Goal: Transaction & Acquisition: Purchase product/service

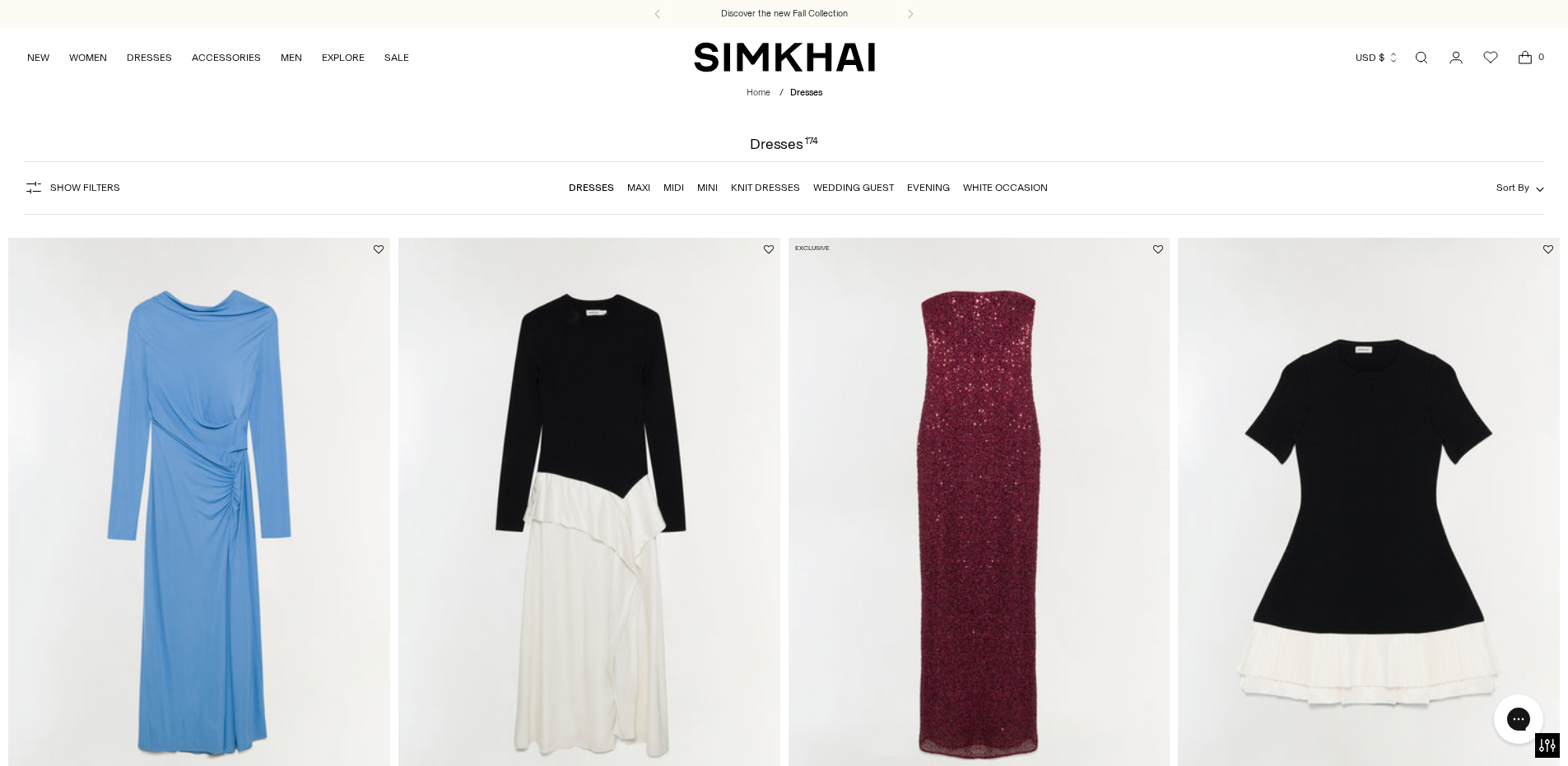
click at [849, 189] on link "Wedding Guest" at bounding box center [853, 188] width 81 height 12
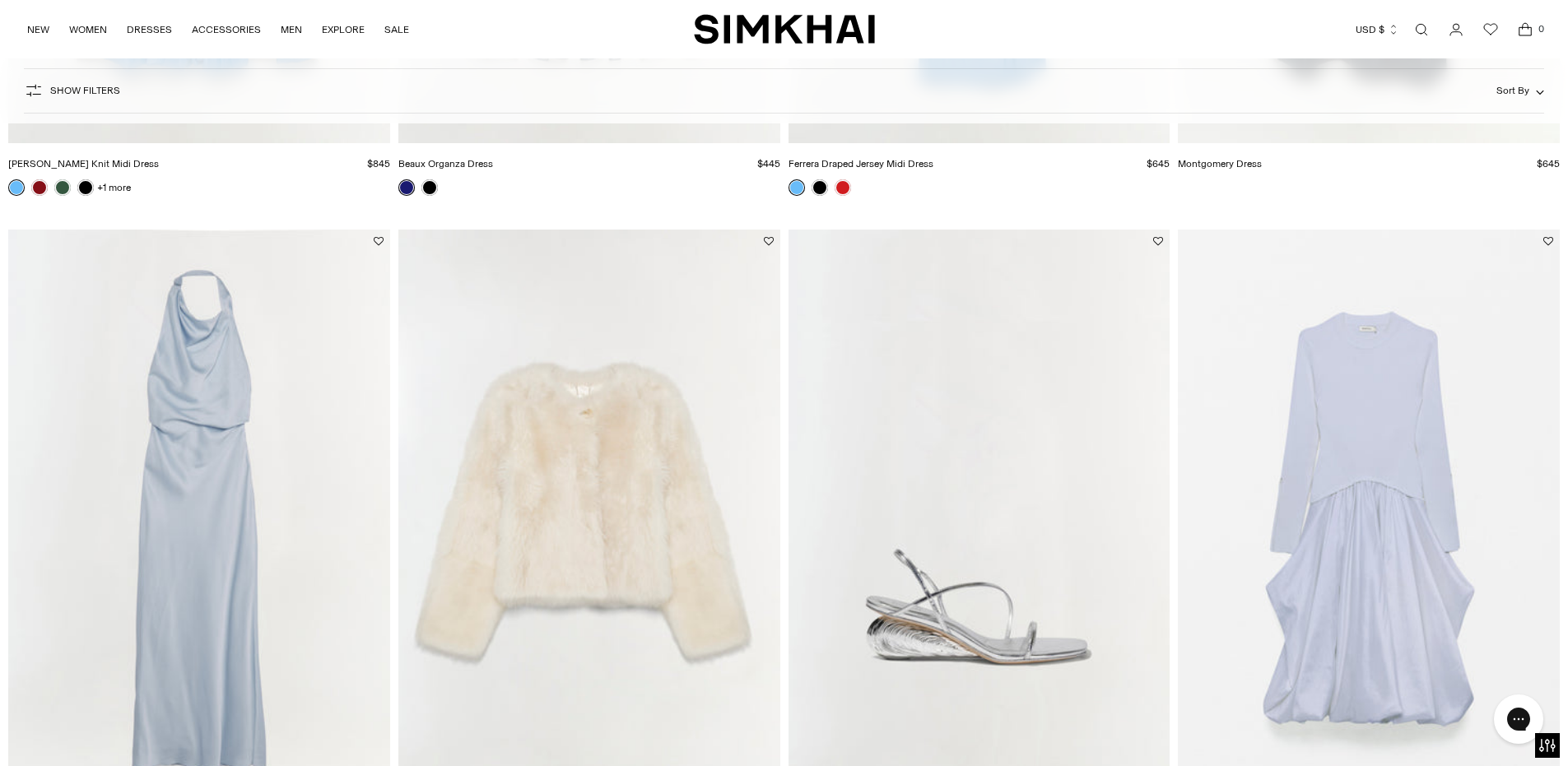
scroll to position [1399, 0]
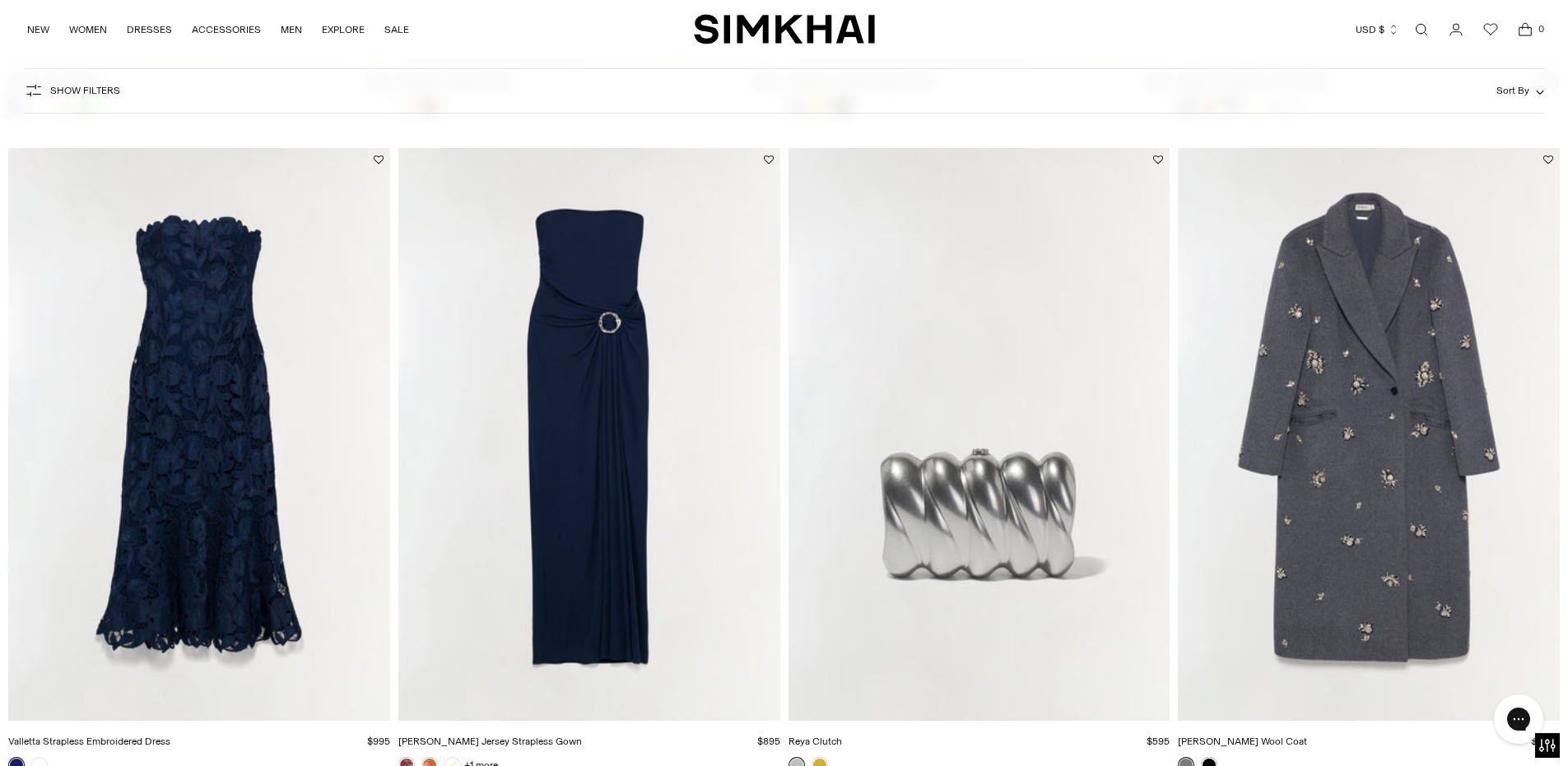
click at [0, 0] on img "Emma Jersey Strapless Gown" at bounding box center [0, 0] width 0 height 0
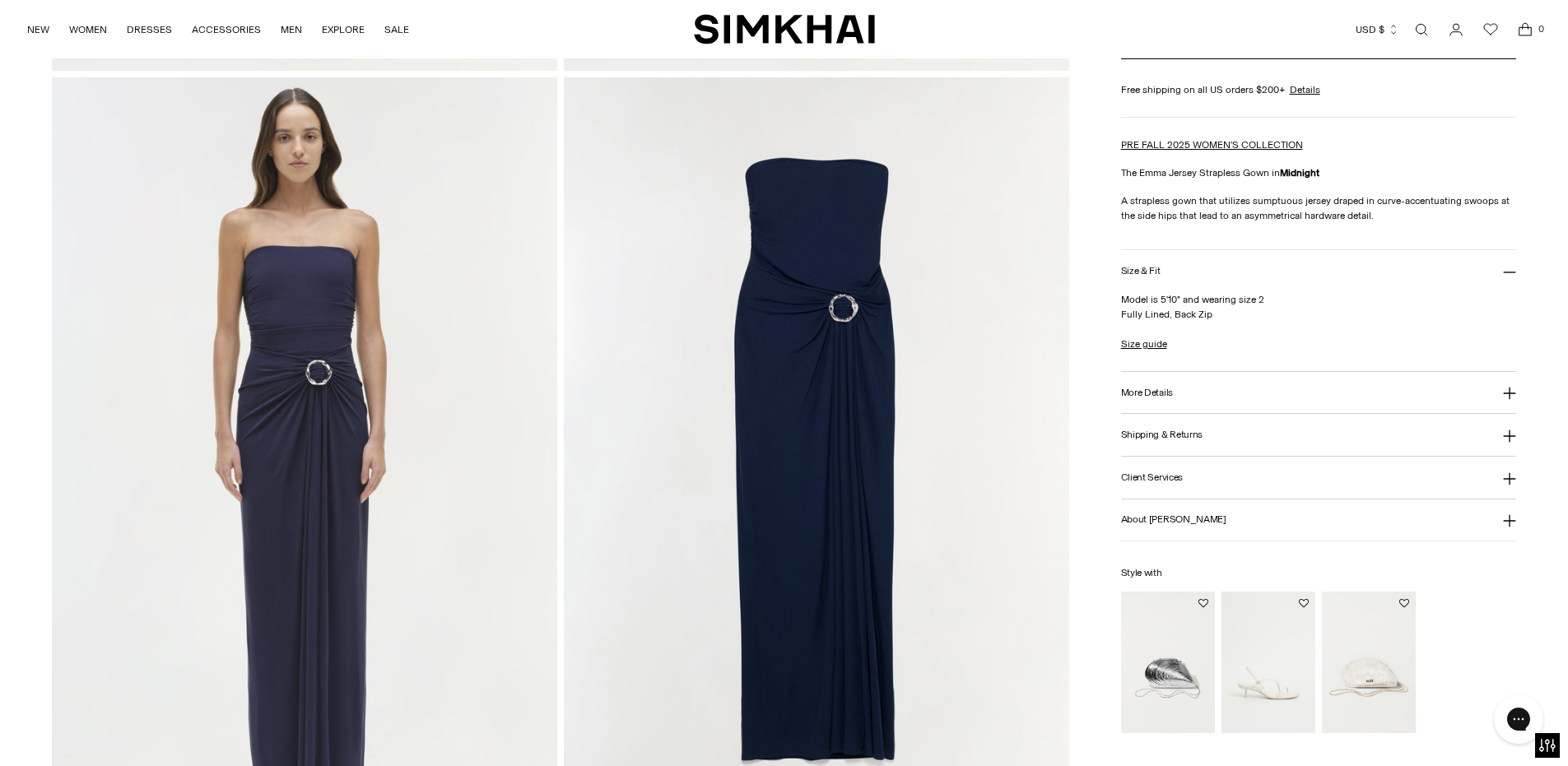
scroll to position [1646, 0]
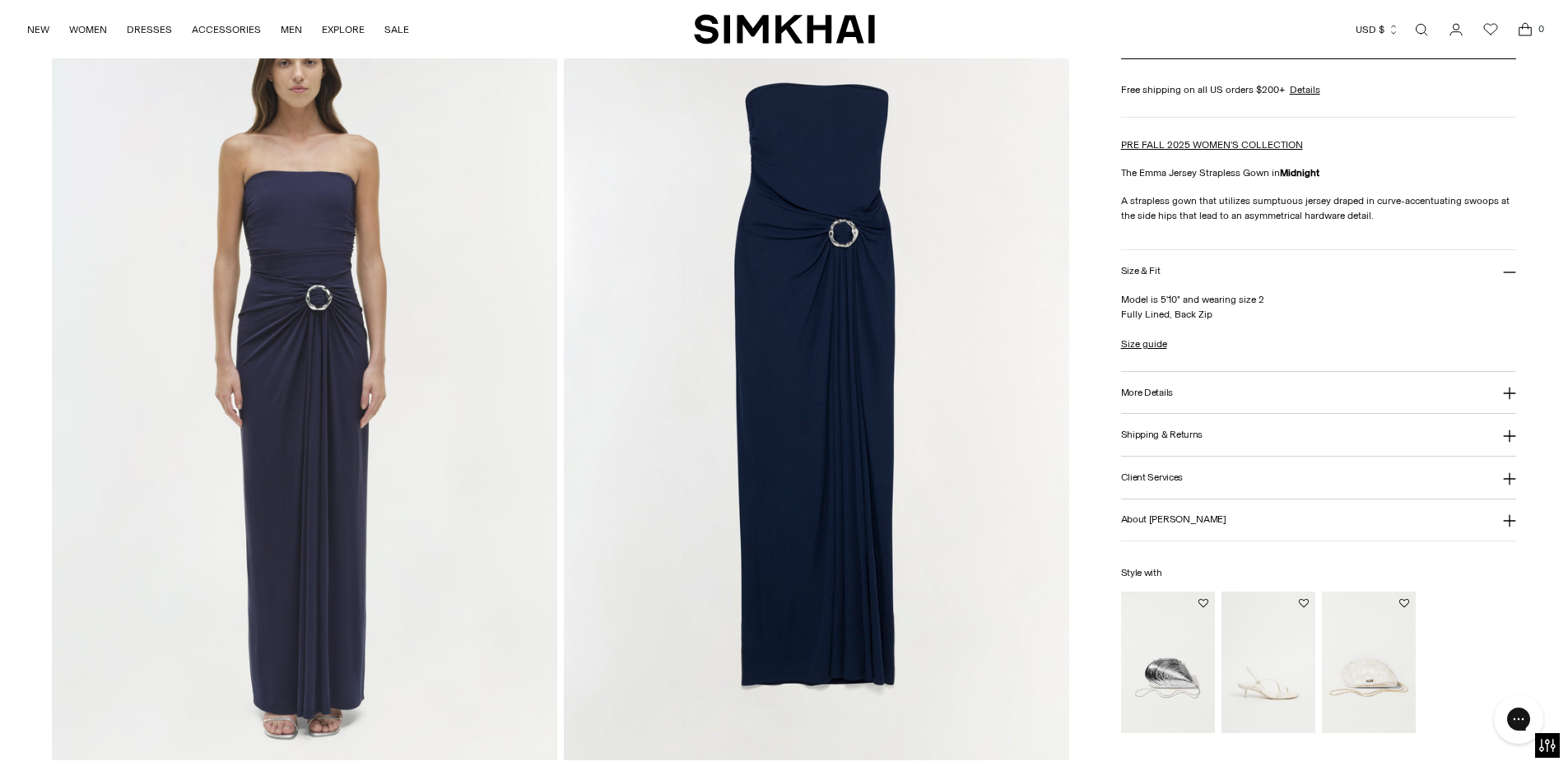
click at [843, 248] on img at bounding box center [817, 382] width 505 height 758
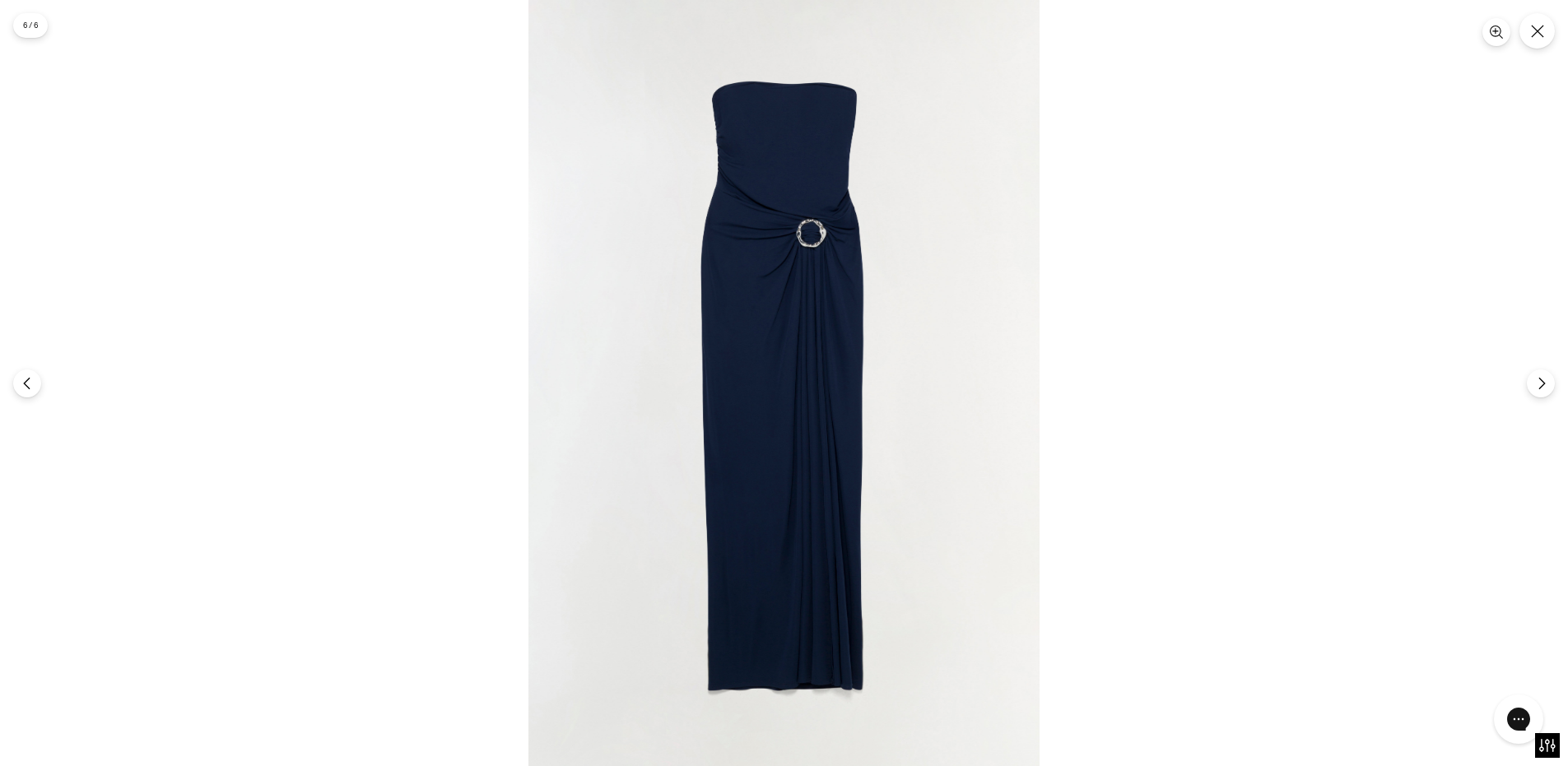
click at [835, 227] on img at bounding box center [784, 383] width 511 height 766
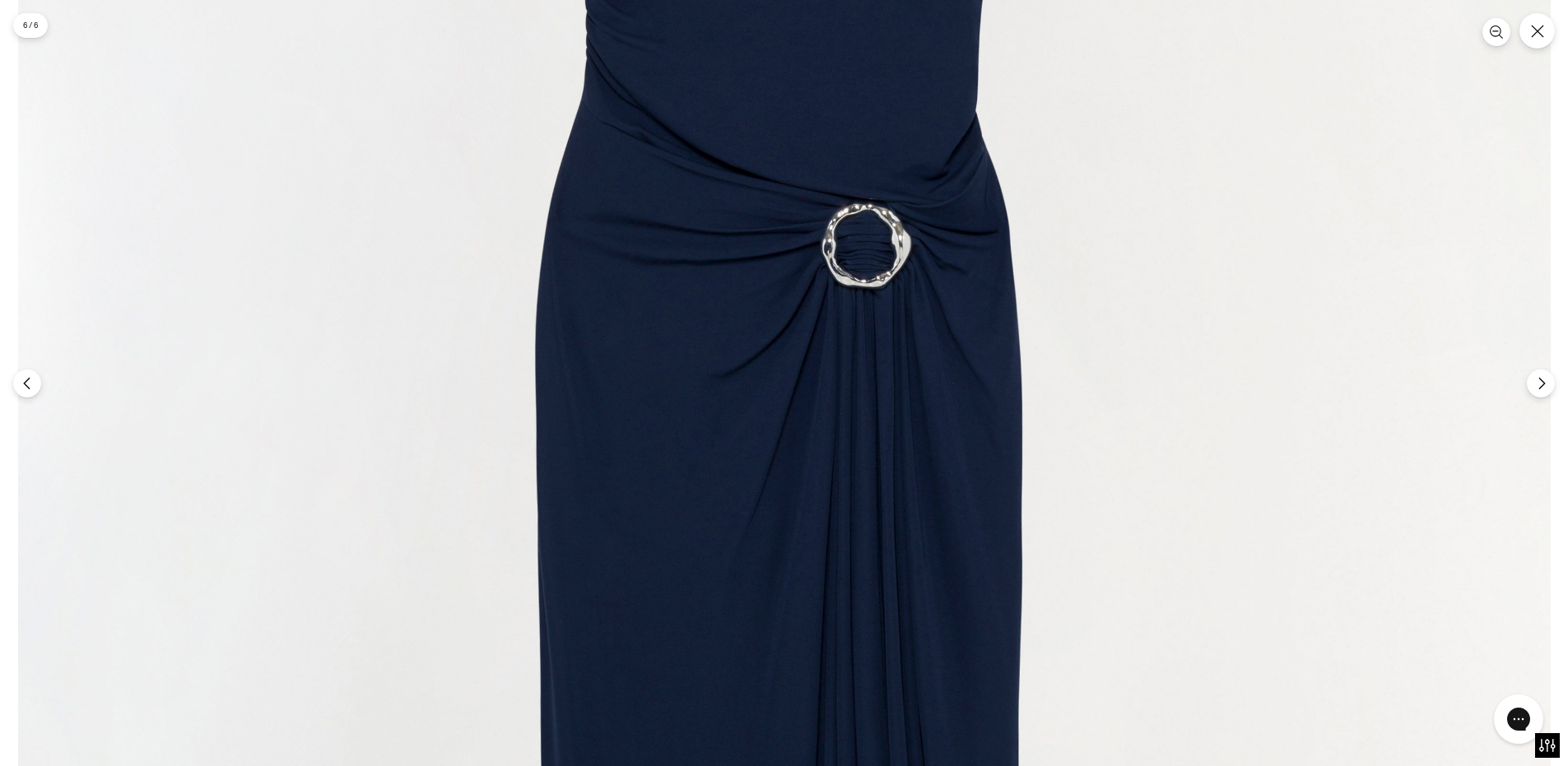
click at [785, 288] on img at bounding box center [784, 695] width 1532 height 2299
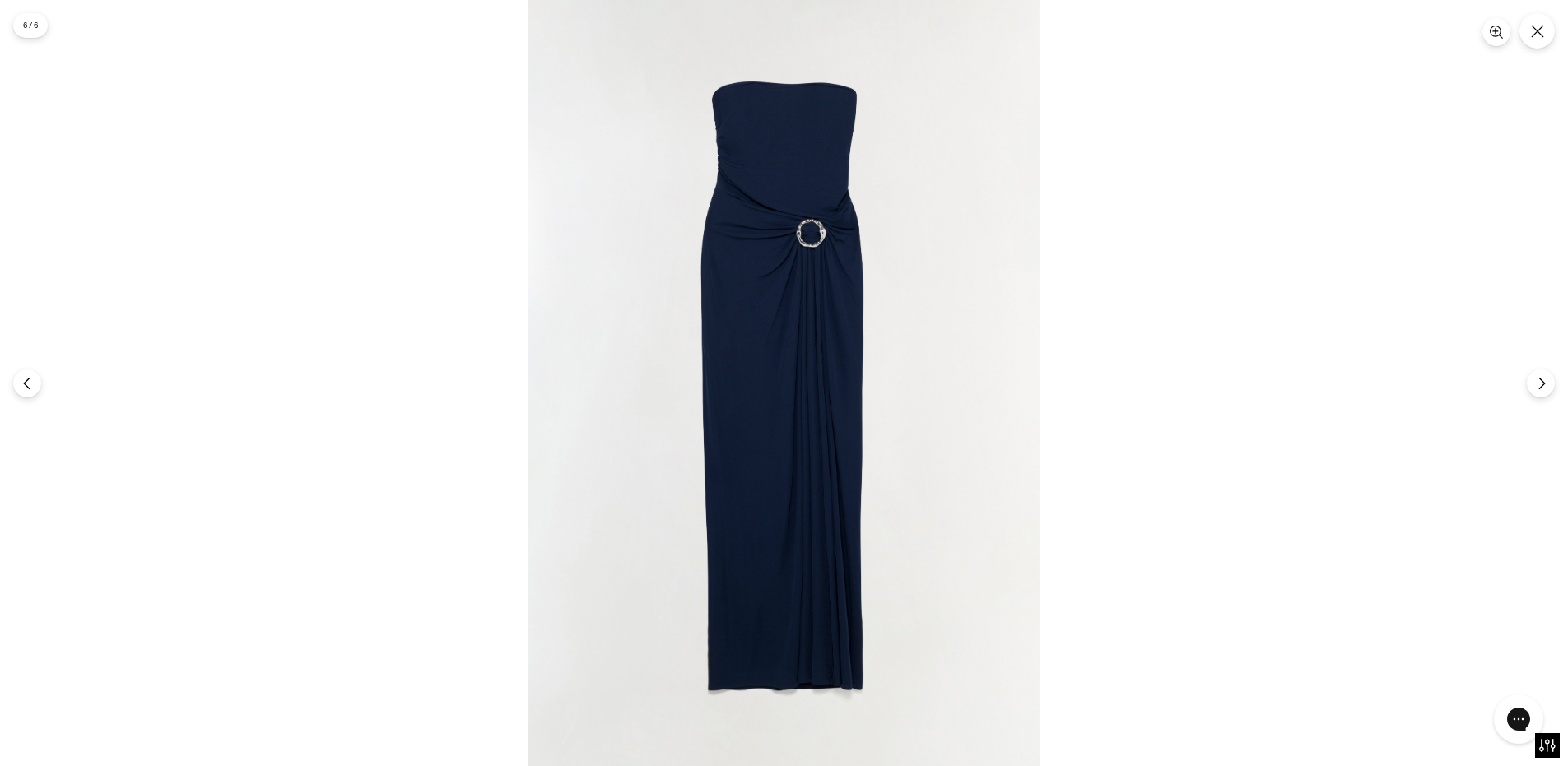
click at [785, 288] on img at bounding box center [784, 383] width 511 height 766
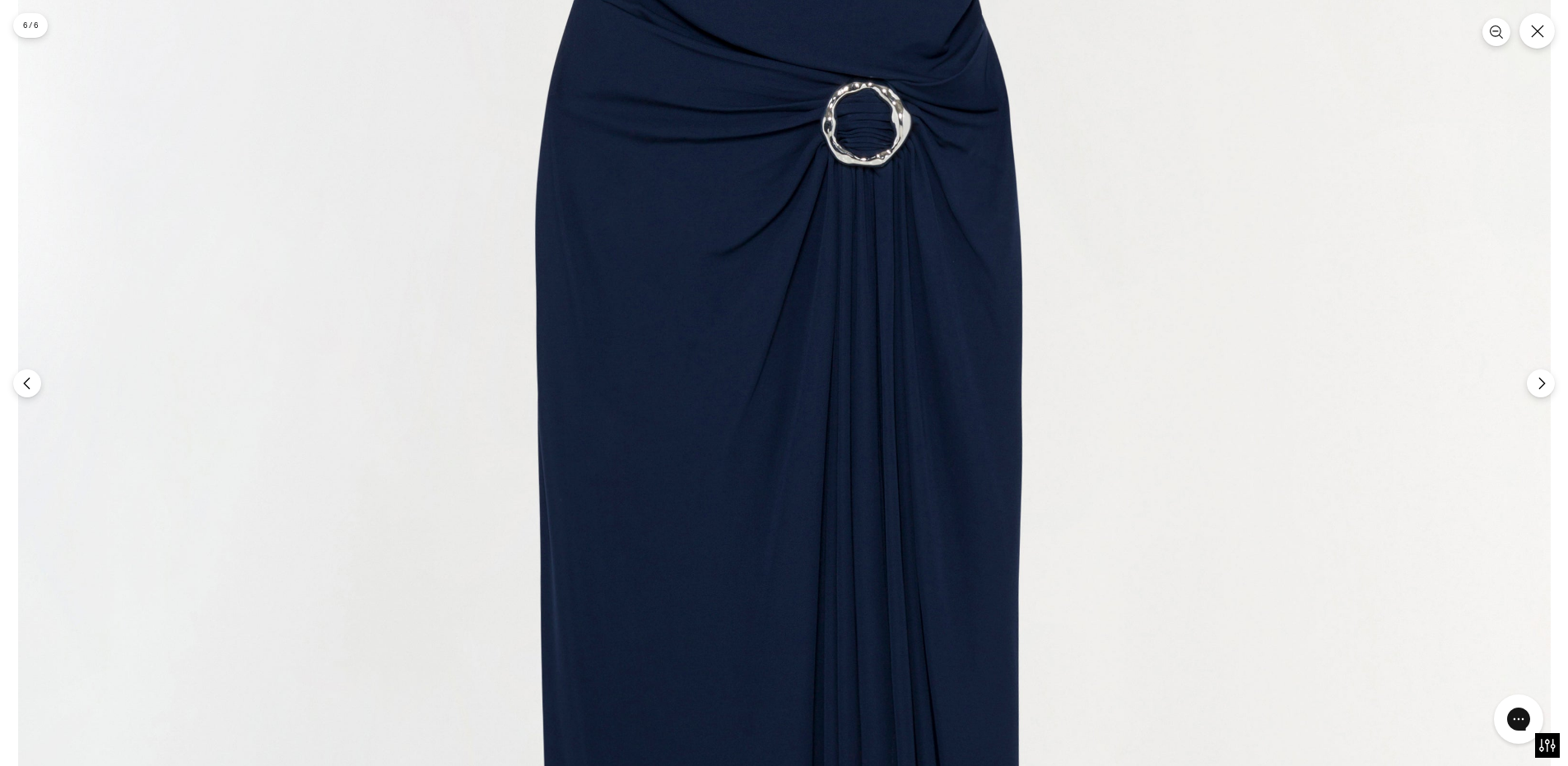
click at [785, 288] on img at bounding box center [784, 573] width 1532 height 2299
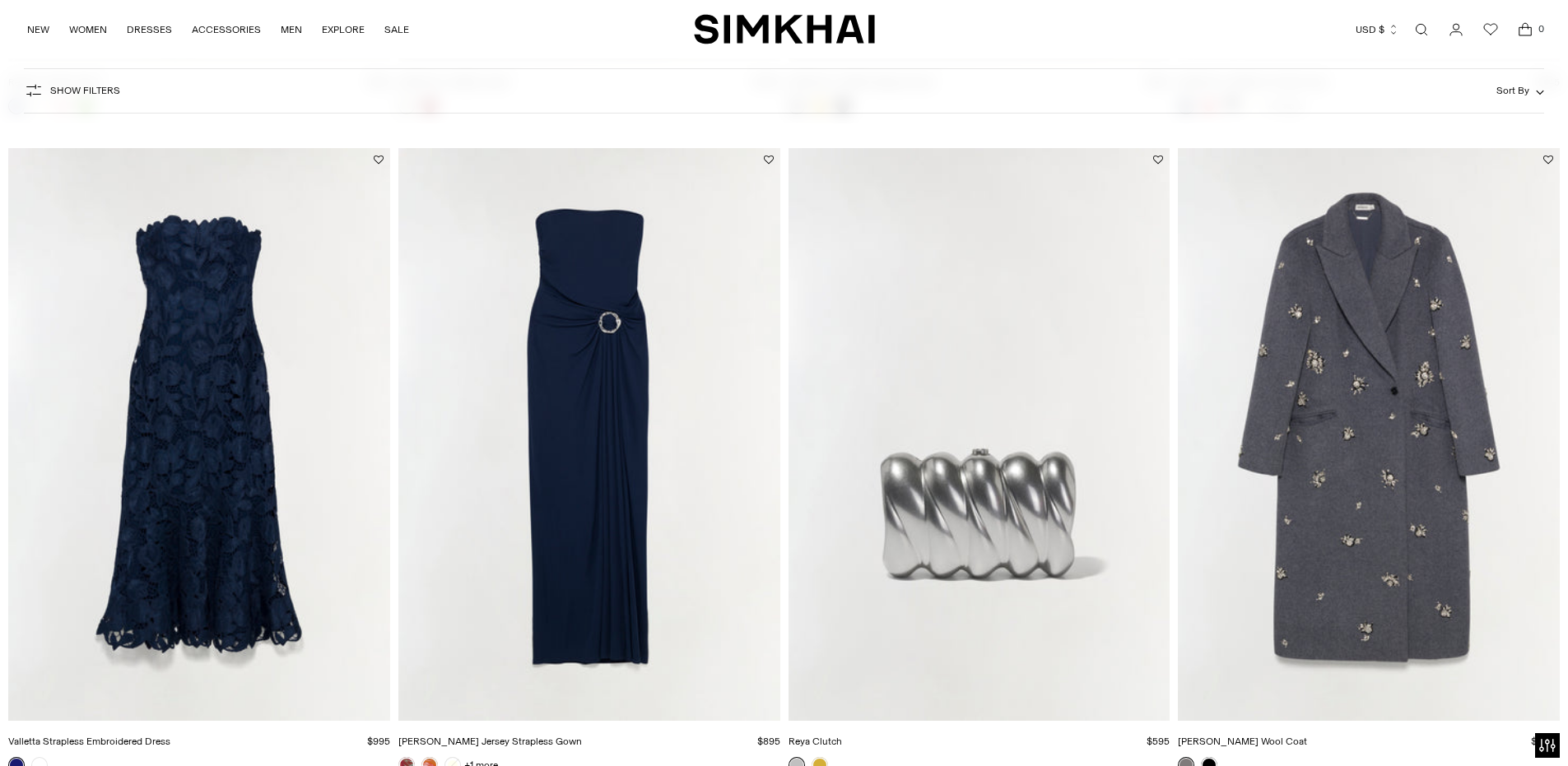
scroll to position [1399, 0]
click at [0, 0] on img "Emma Jersey Strapless Gown" at bounding box center [0, 0] width 0 height 0
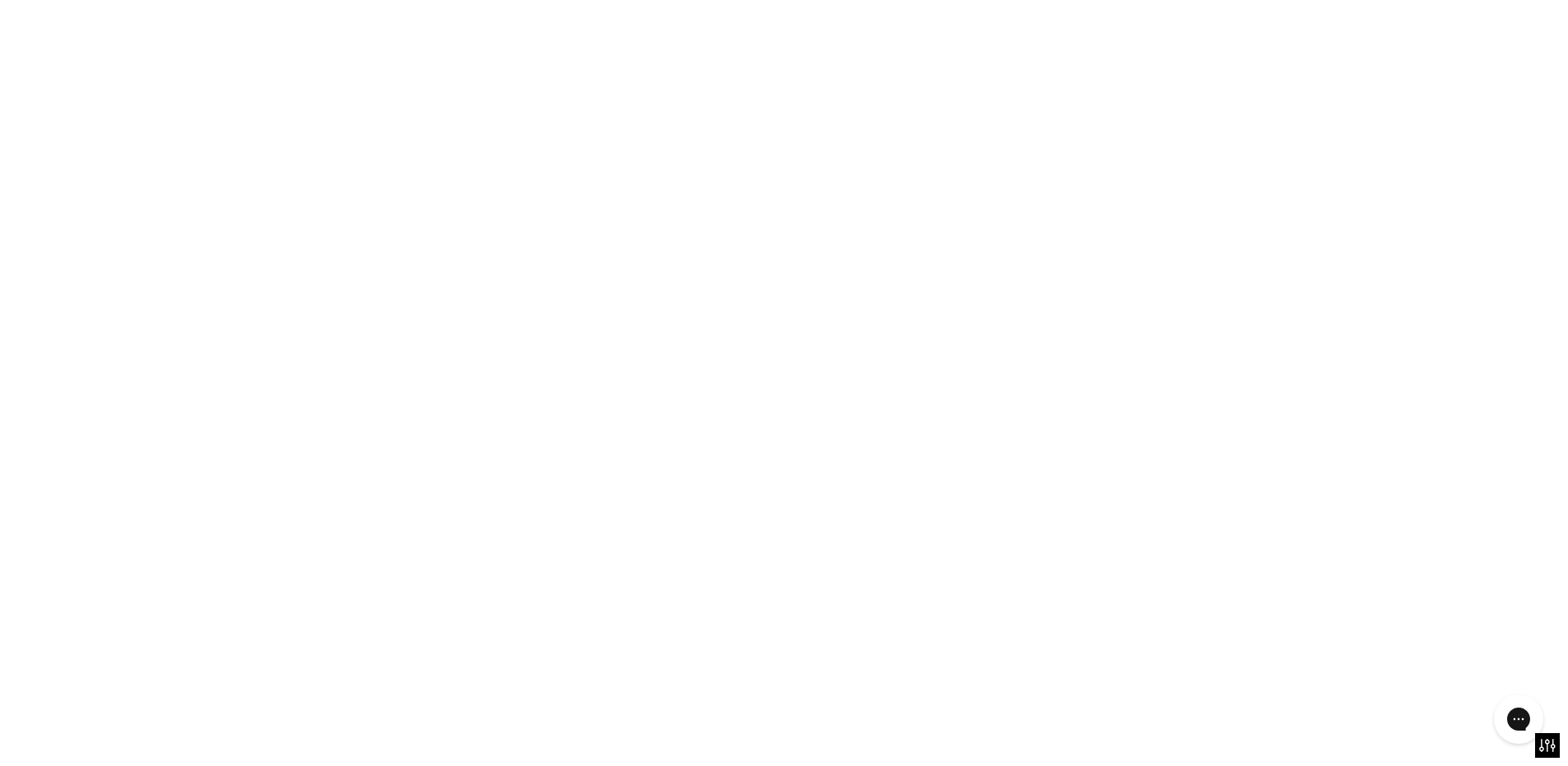
scroll to position [0, 0]
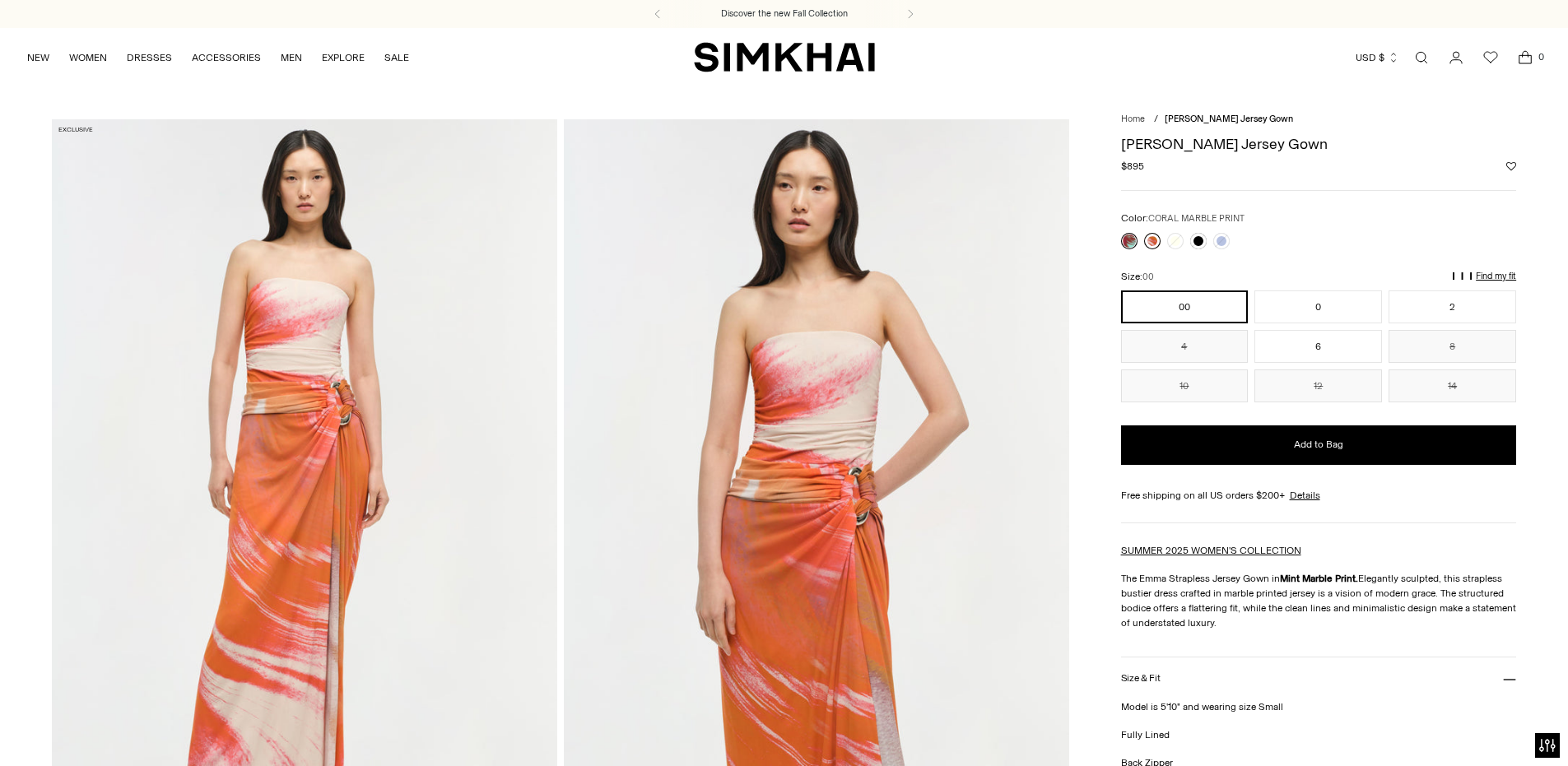
click at [1152, 239] on link at bounding box center [1152, 241] width 17 height 17
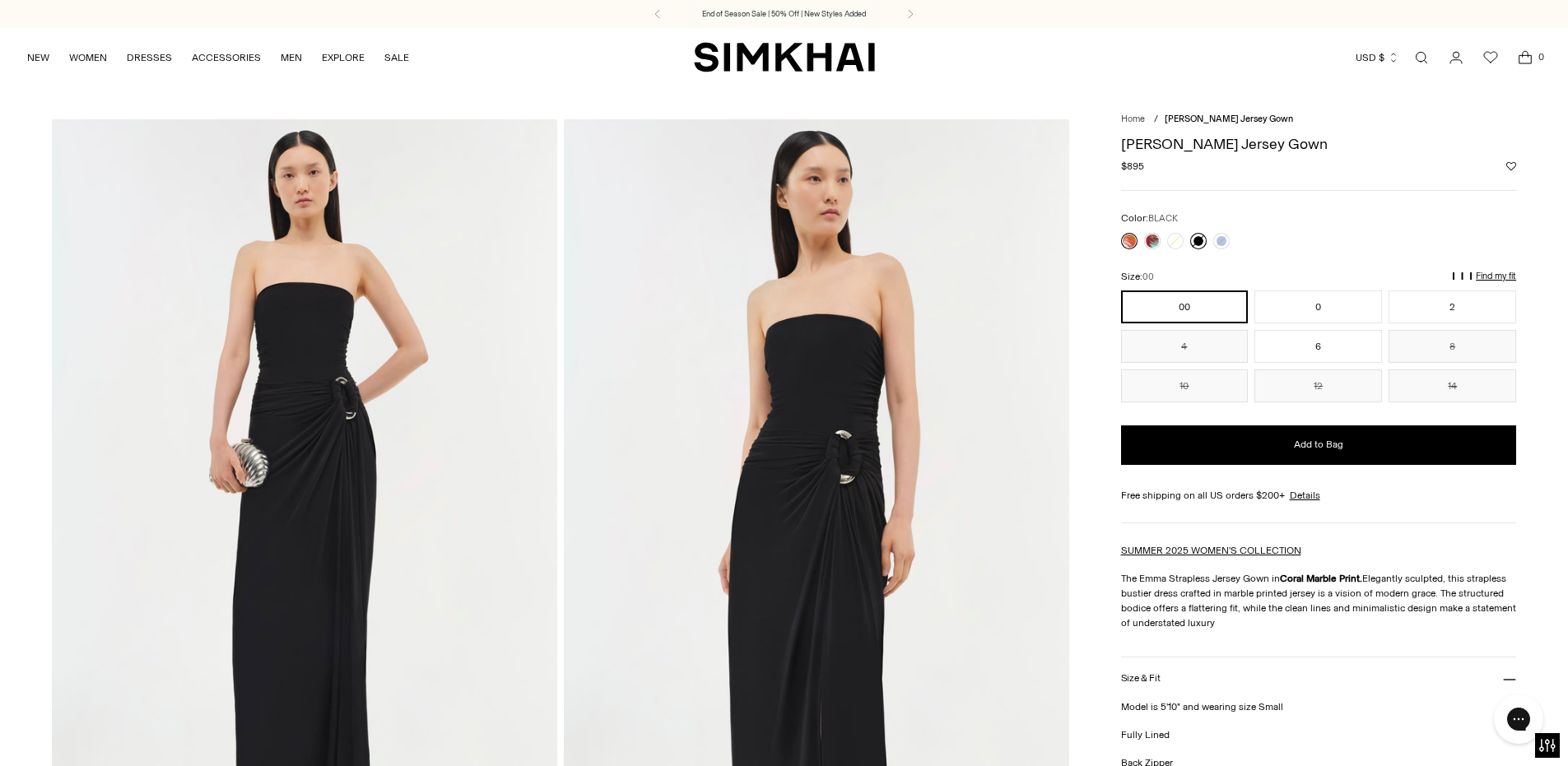
click at [1194, 242] on link at bounding box center [1198, 241] width 17 height 17
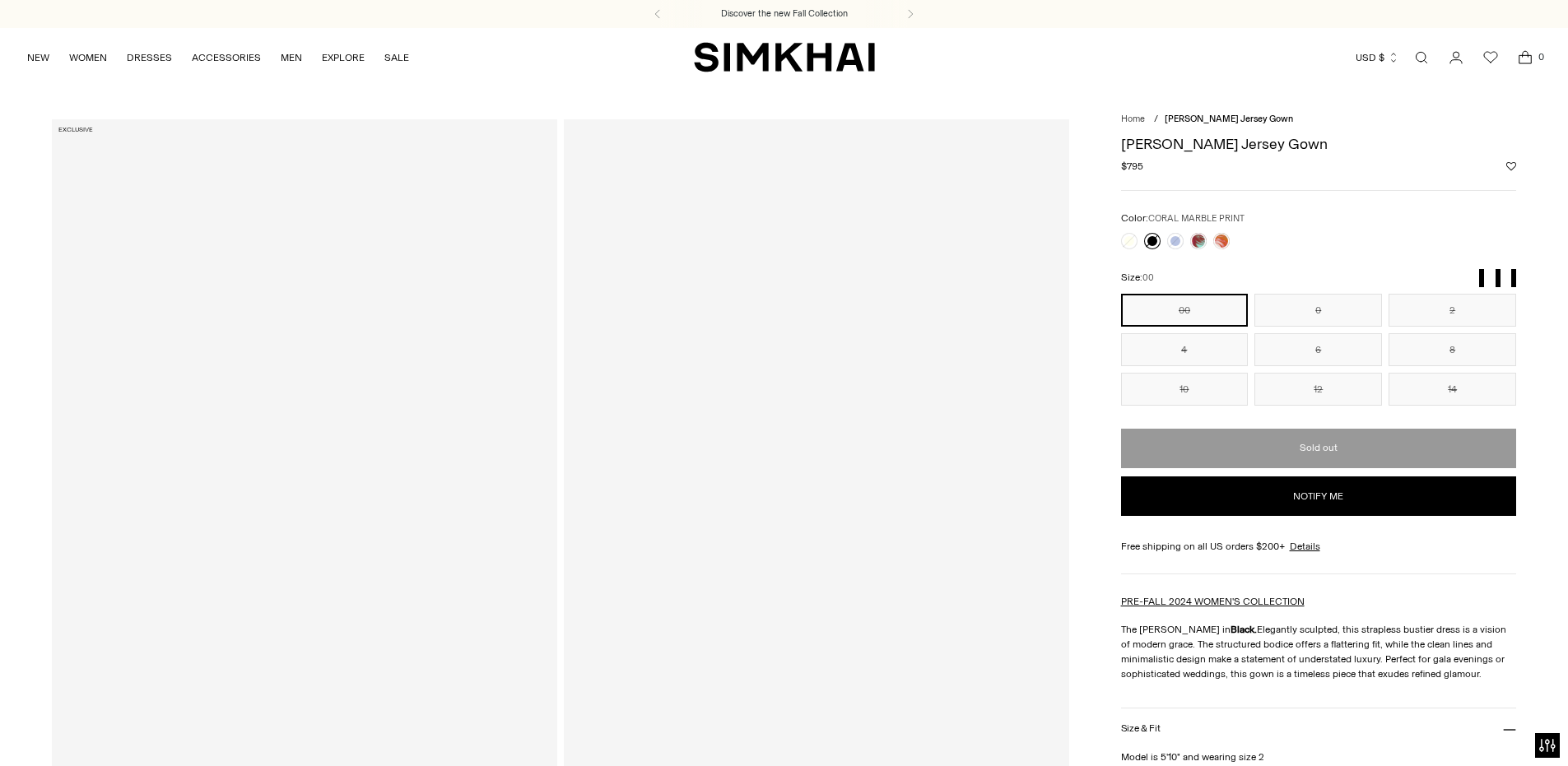
click at [1226, 240] on link at bounding box center [1221, 241] width 17 height 17
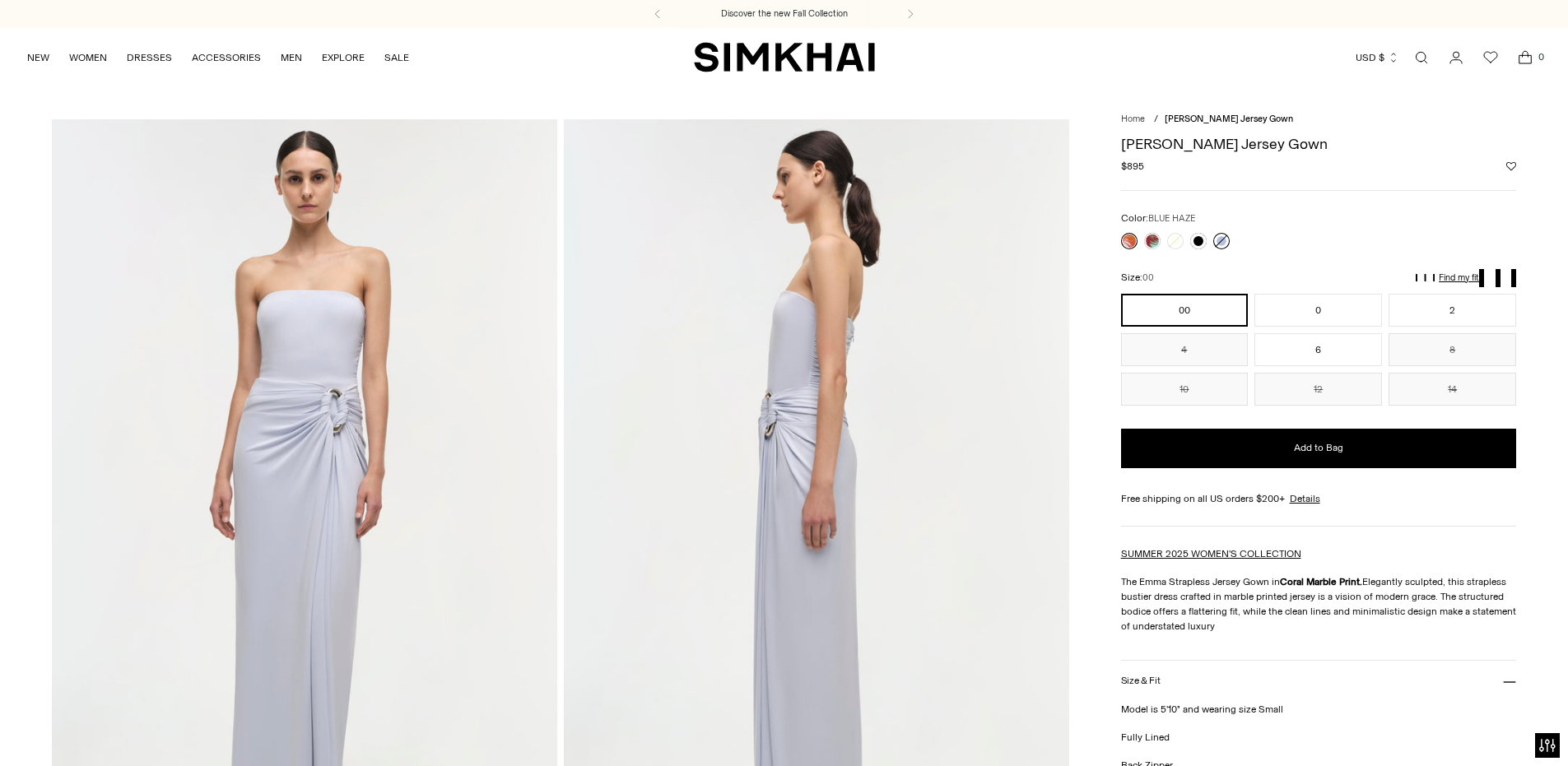
click at [1220, 245] on link at bounding box center [1221, 241] width 17 height 17
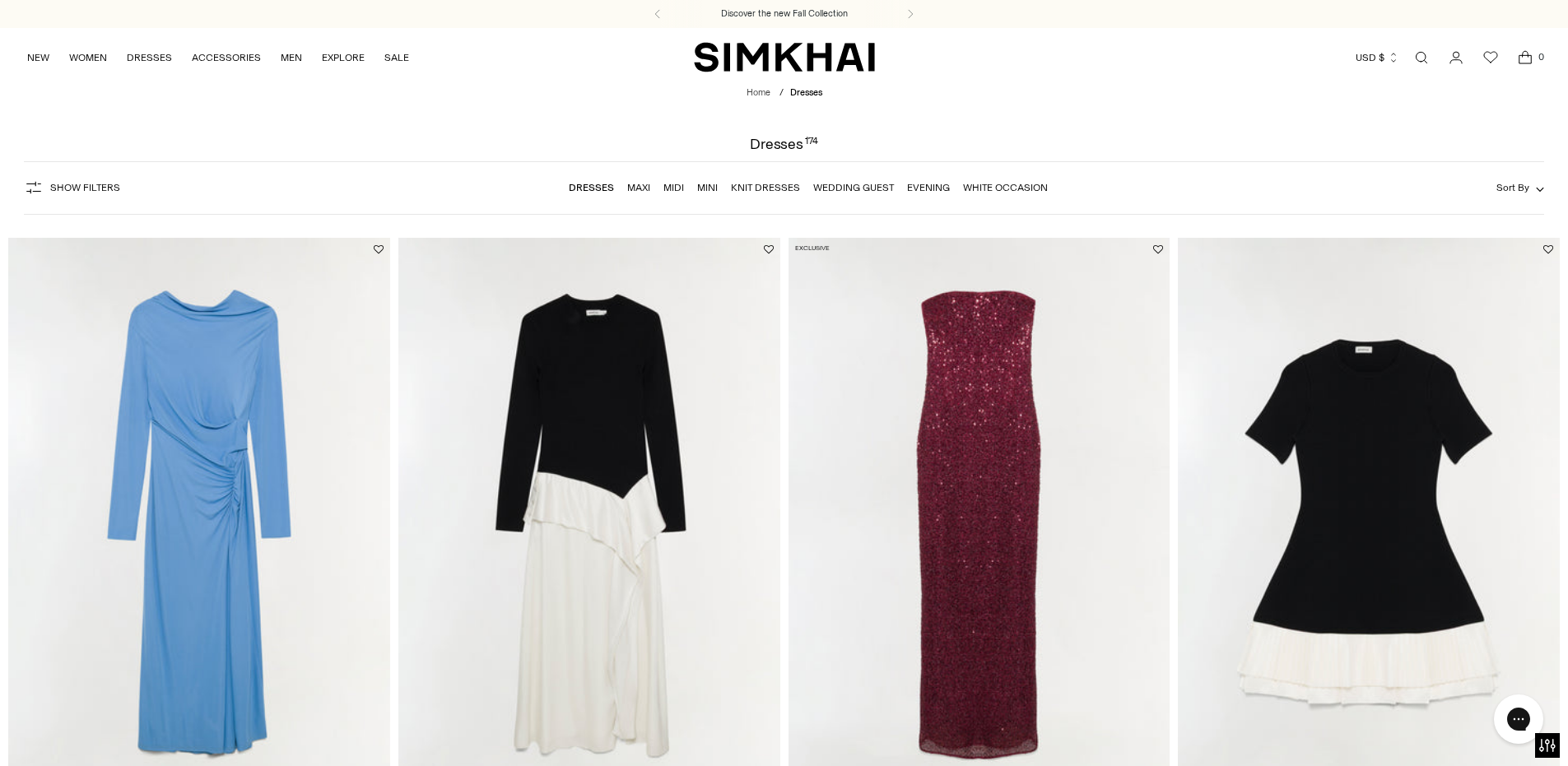
click at [838, 185] on link "Wedding Guest" at bounding box center [853, 188] width 81 height 12
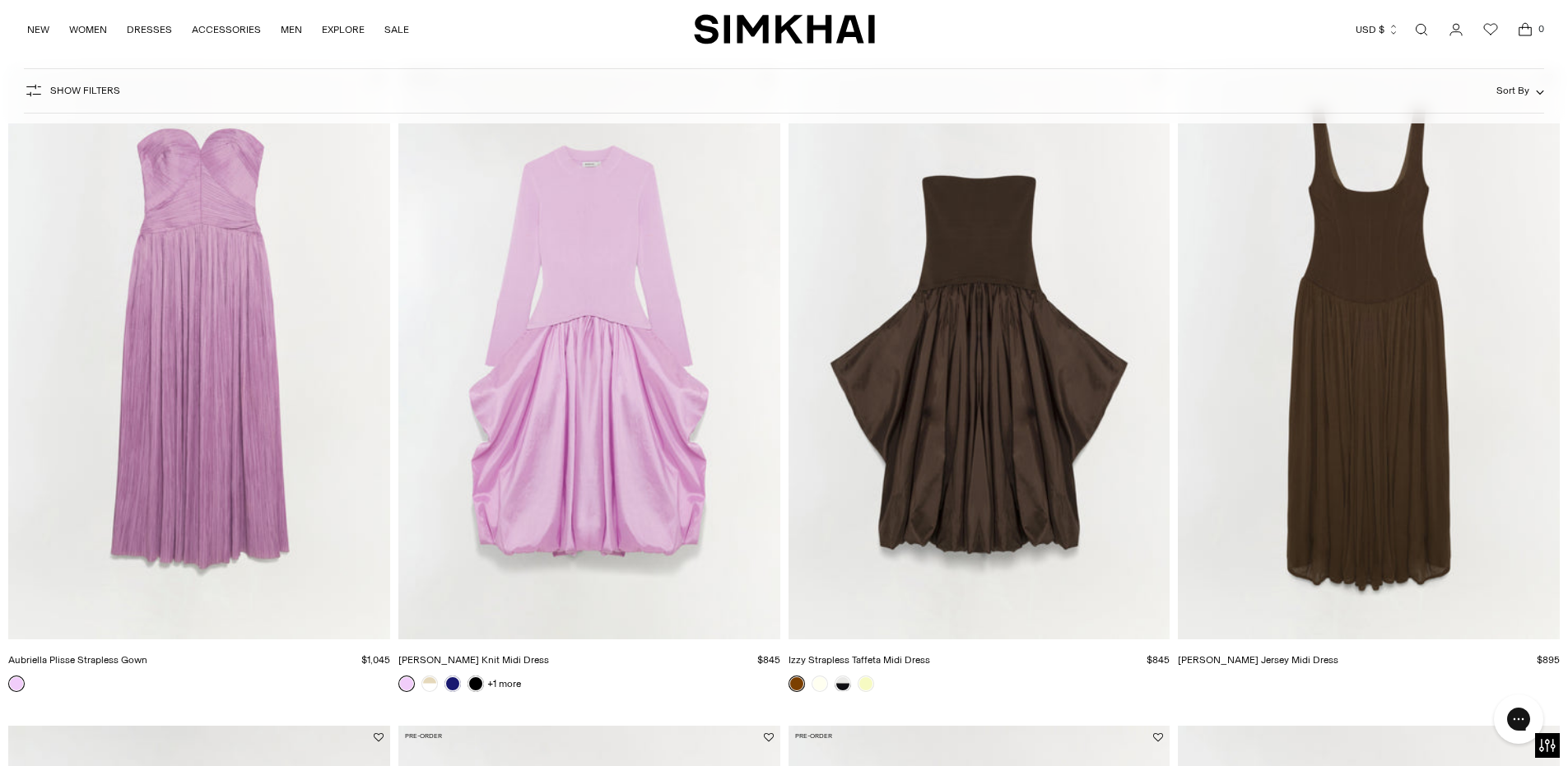
scroll to position [3457, 0]
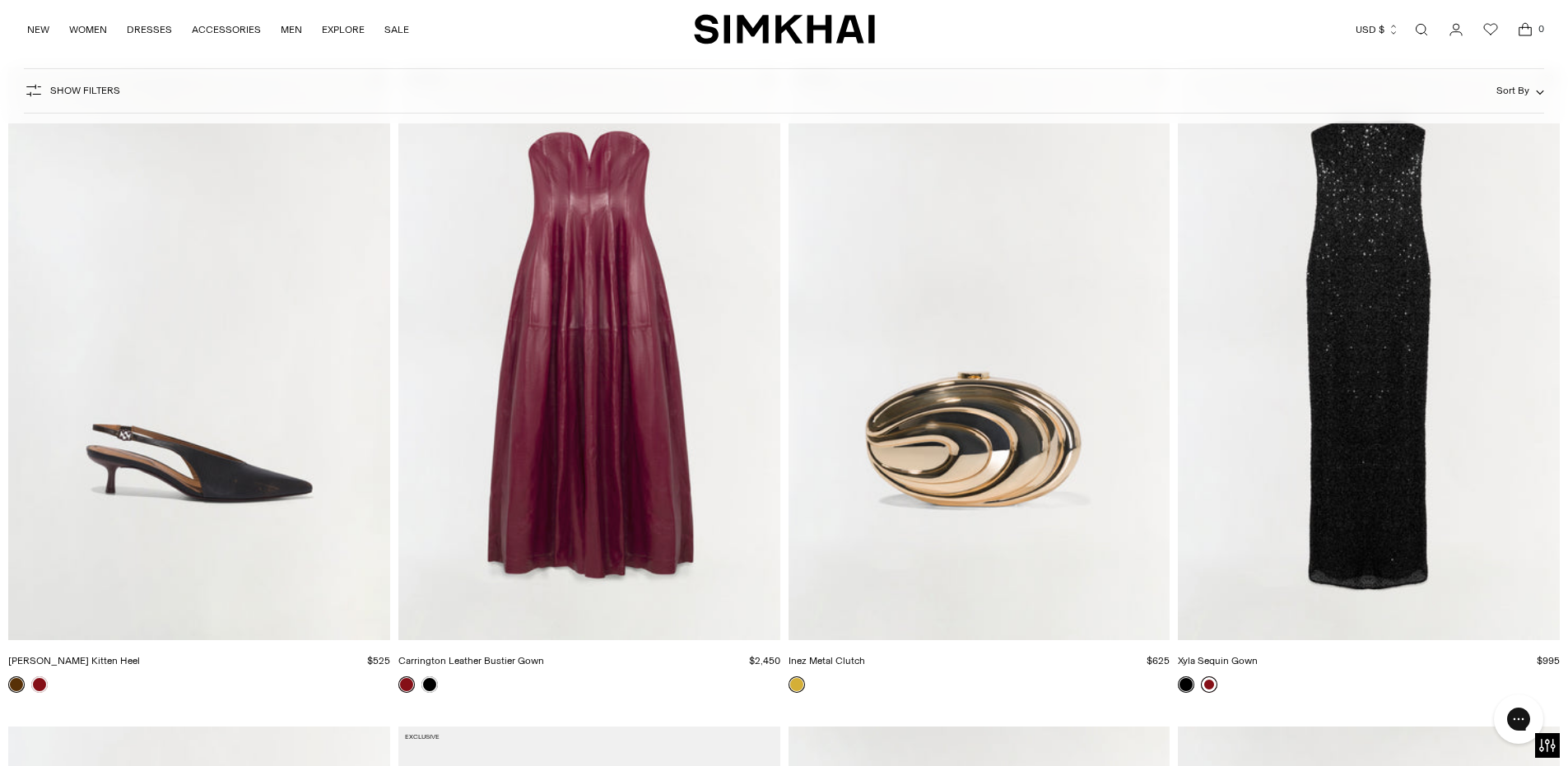
click at [1206, 682] on link at bounding box center [1208, 684] width 17 height 17
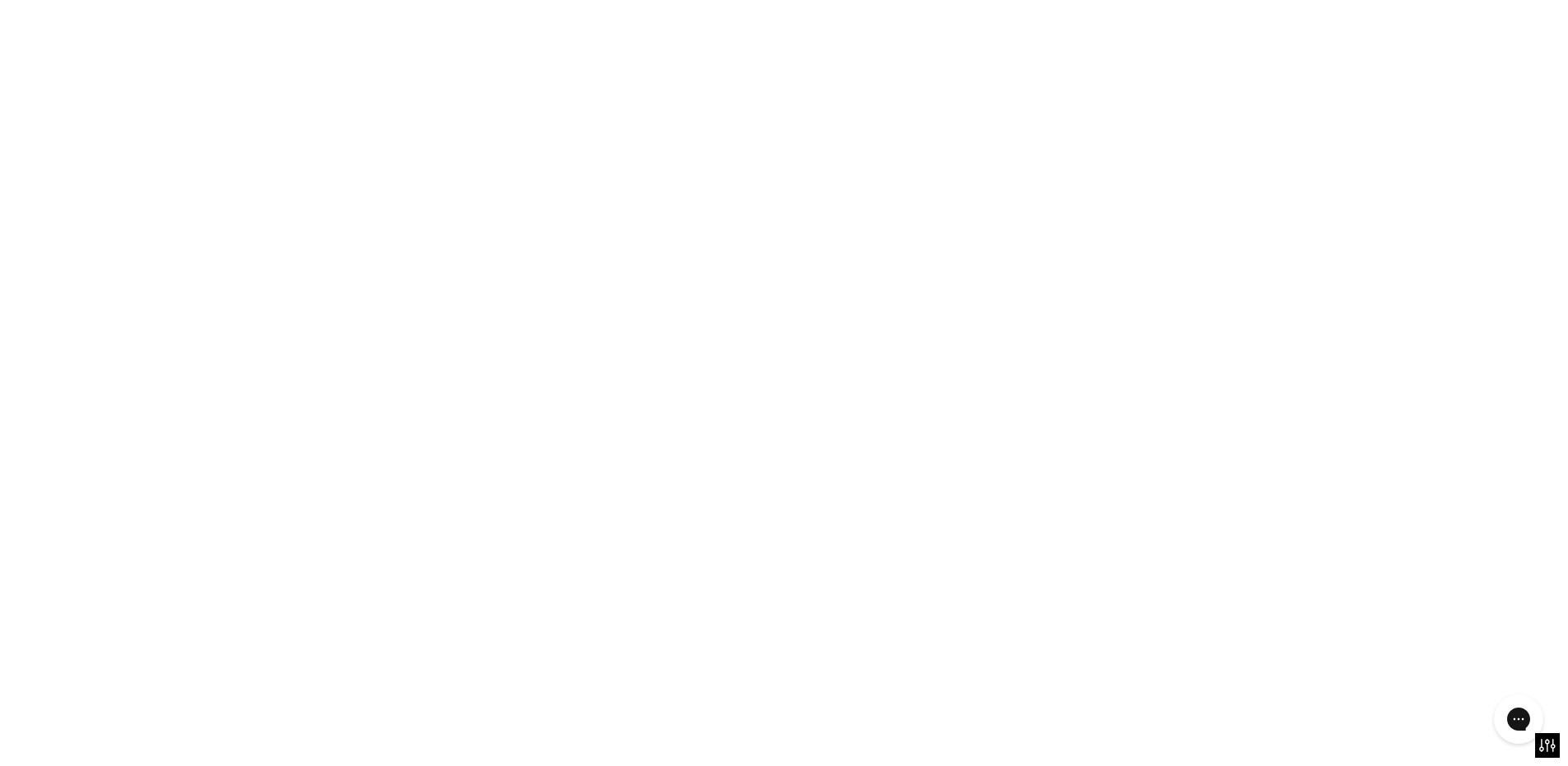
click at [1206, 682] on link at bounding box center [1208, 684] width 17 height 17
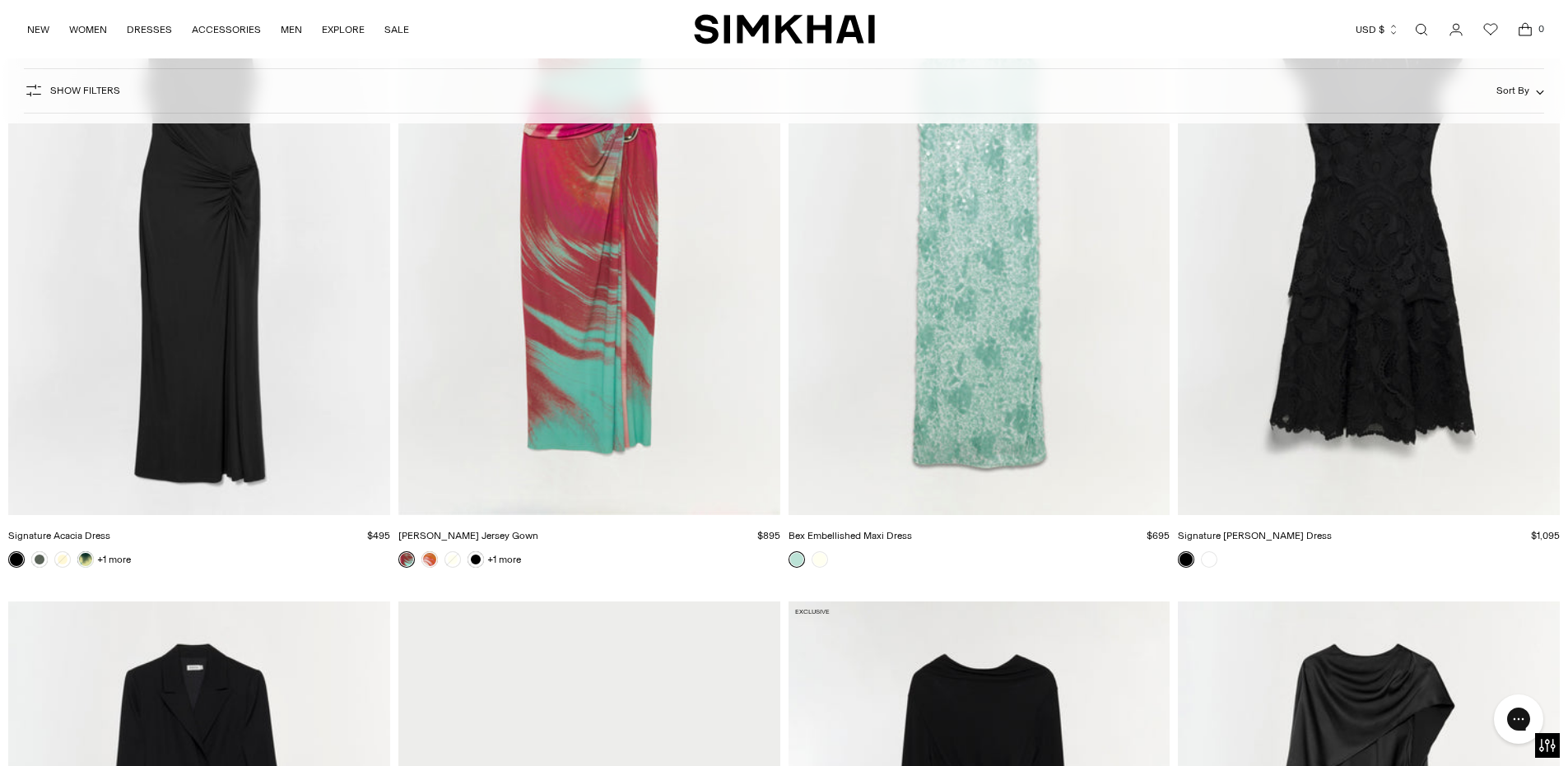
scroll to position [13496, 0]
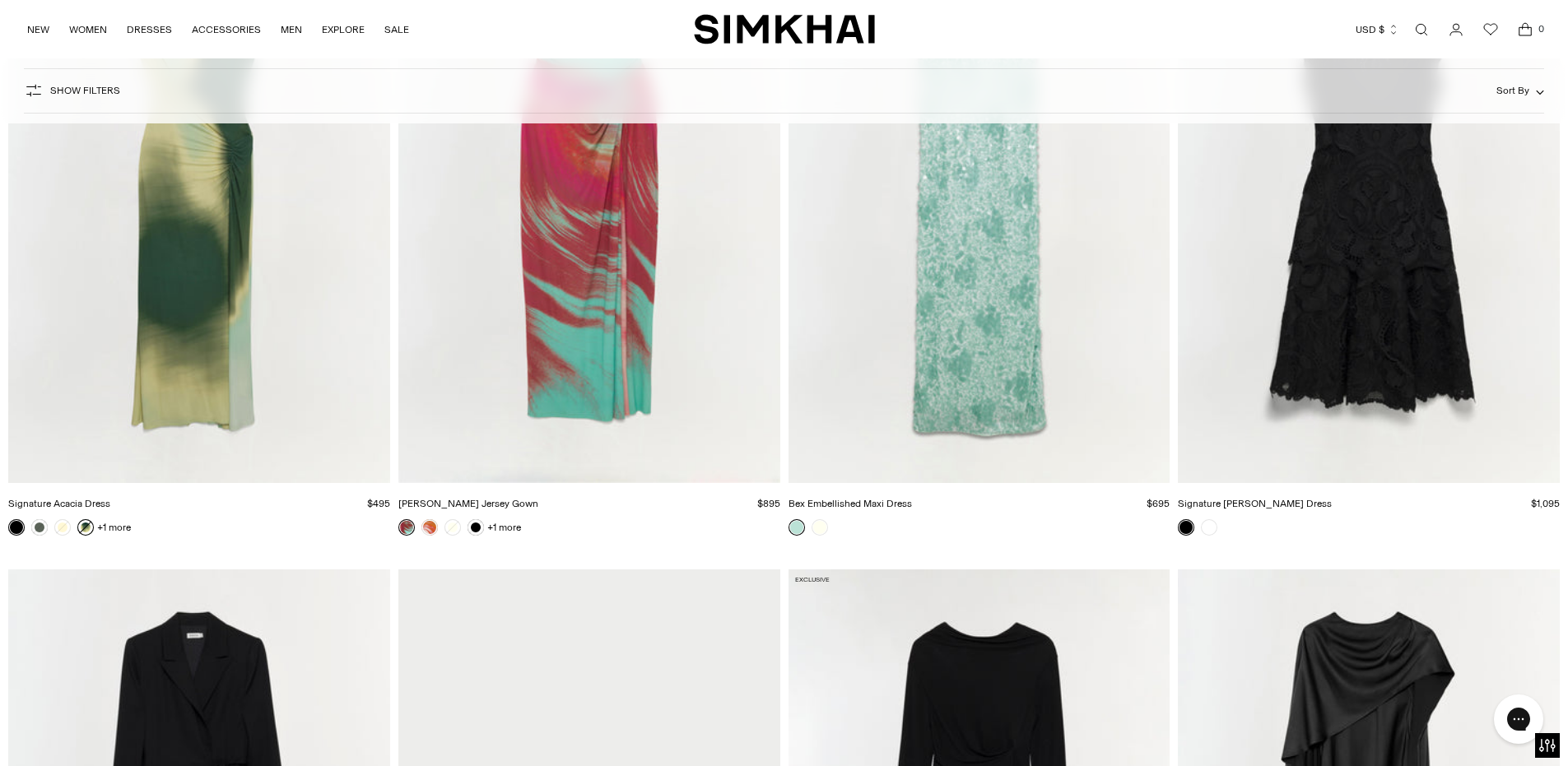
click at [85, 522] on link at bounding box center [86, 527] width 17 height 17
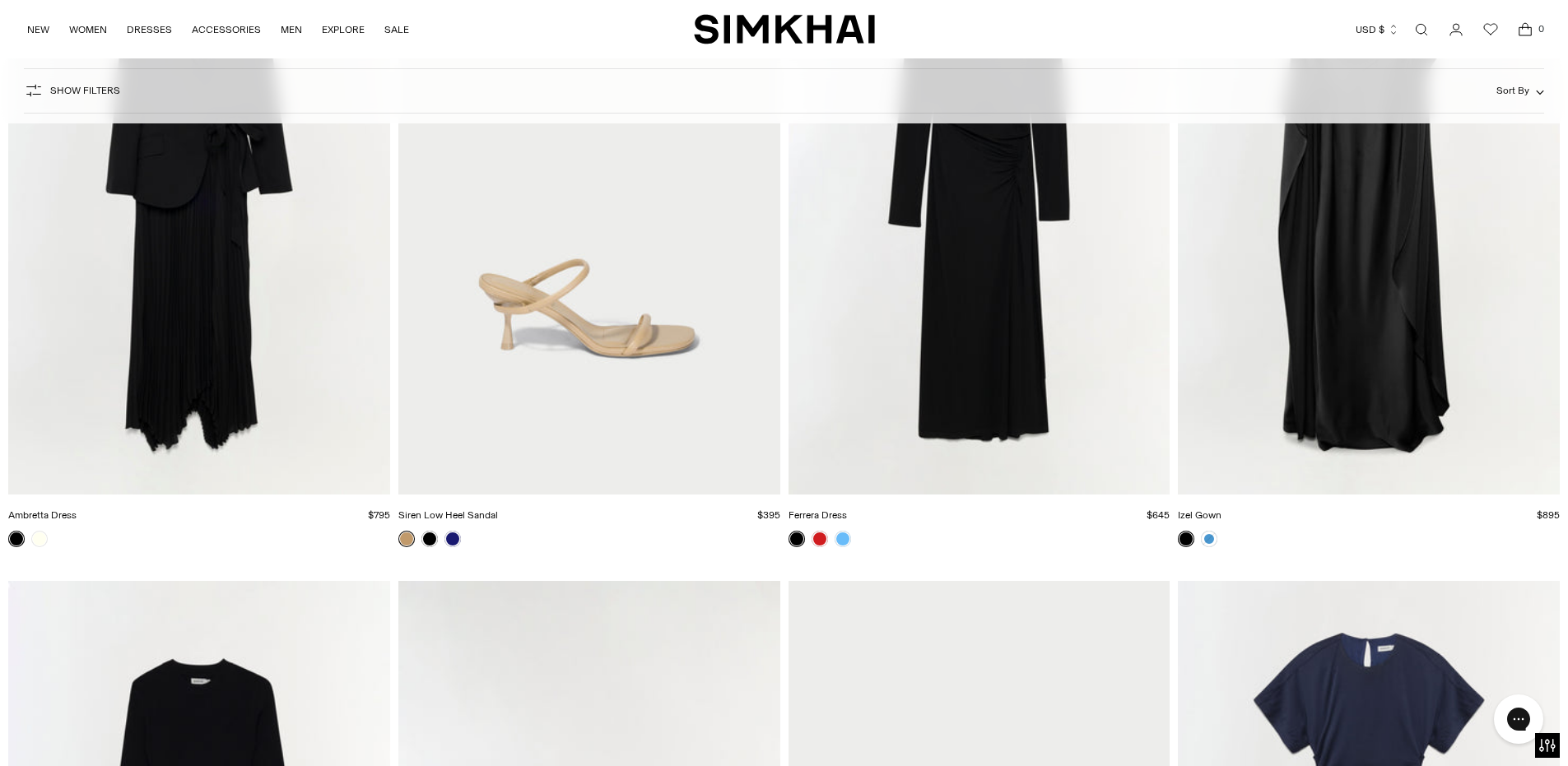
scroll to position [13990, 0]
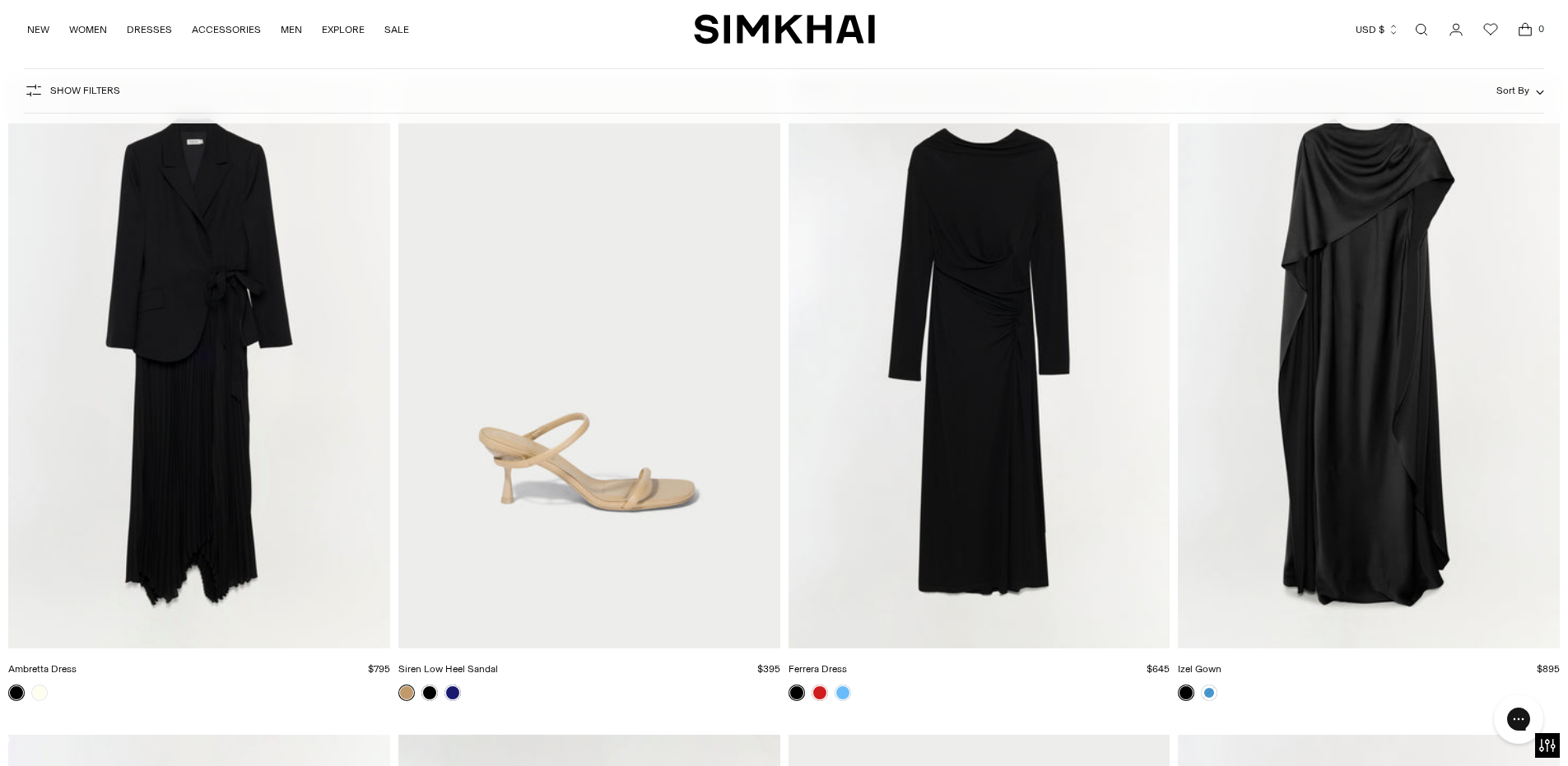
click at [0, 0] on img "Izel Gown" at bounding box center [0, 0] width 0 height 0
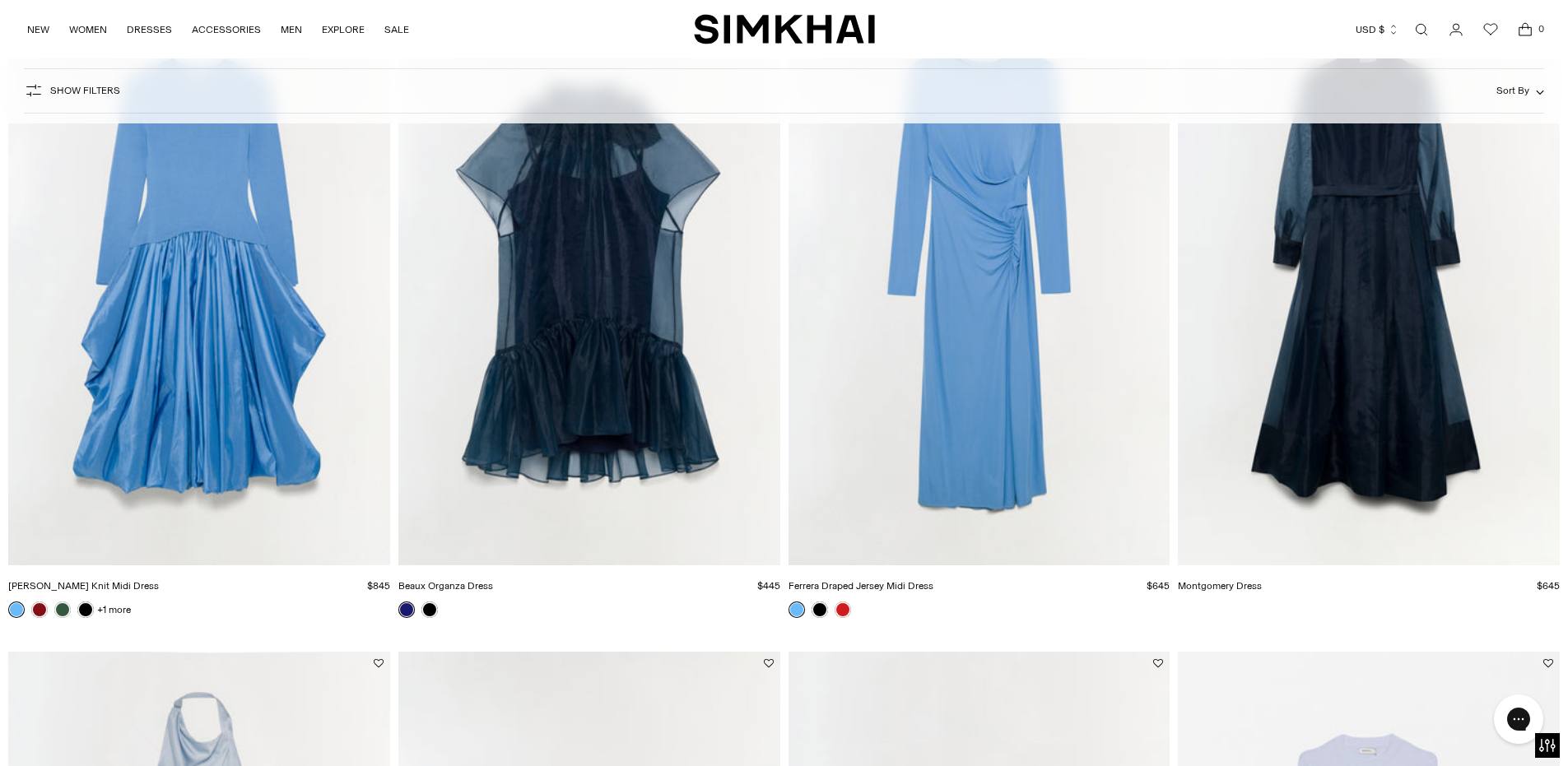
scroll to position [0, 0]
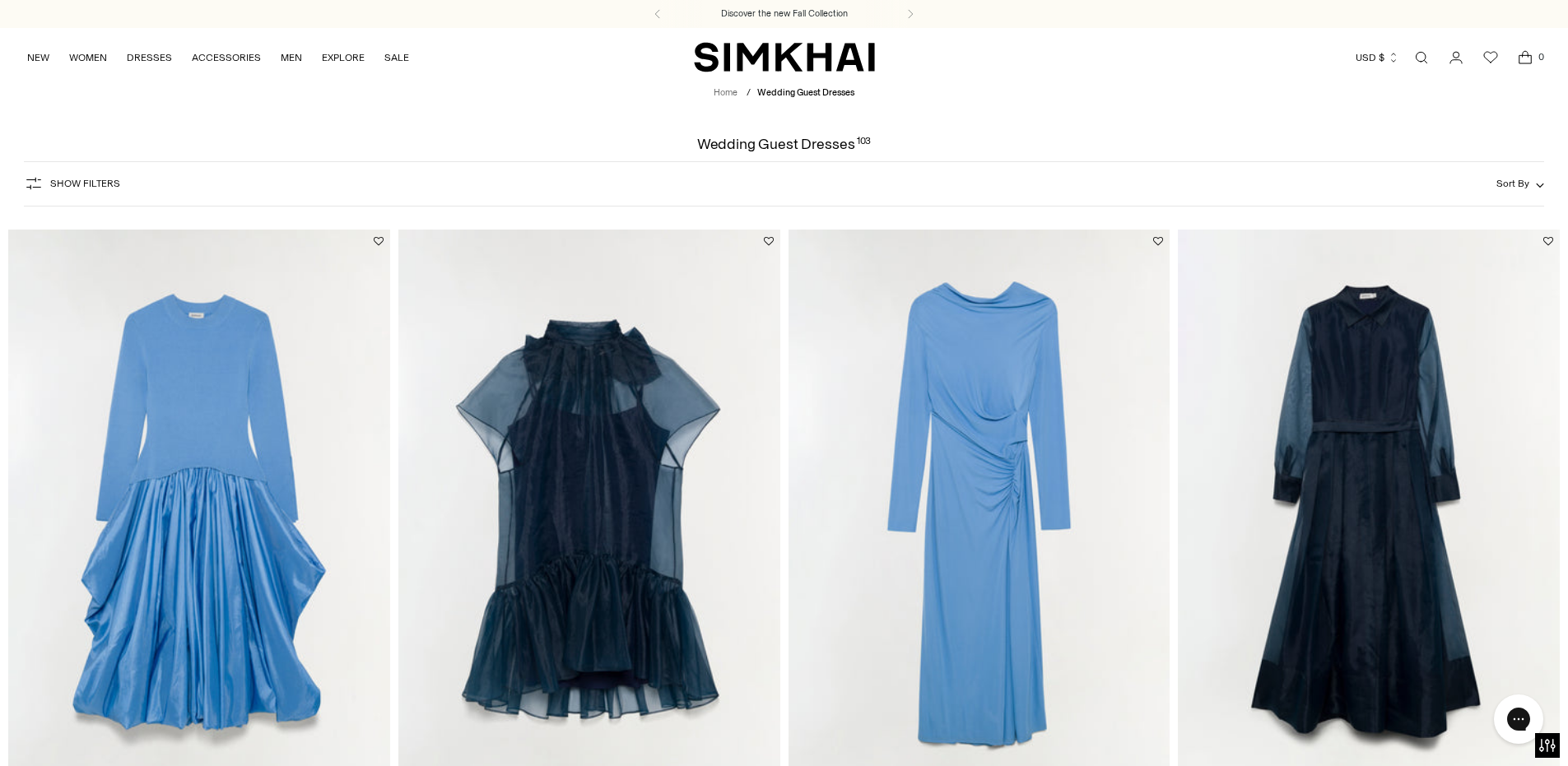
click at [721, 89] on link "Home" at bounding box center [725, 92] width 24 height 11
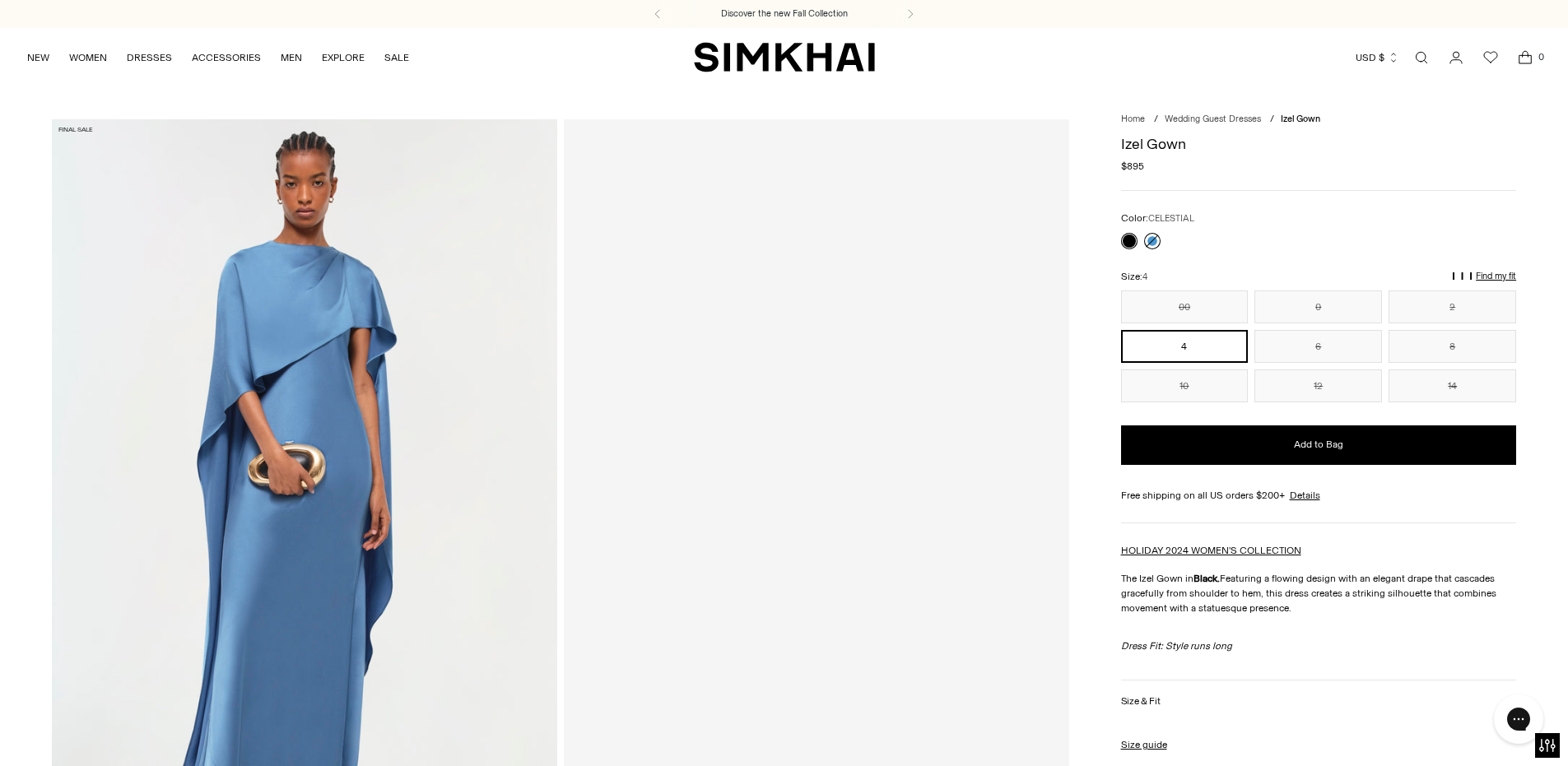
click at [1150, 236] on link at bounding box center [1152, 241] width 17 height 17
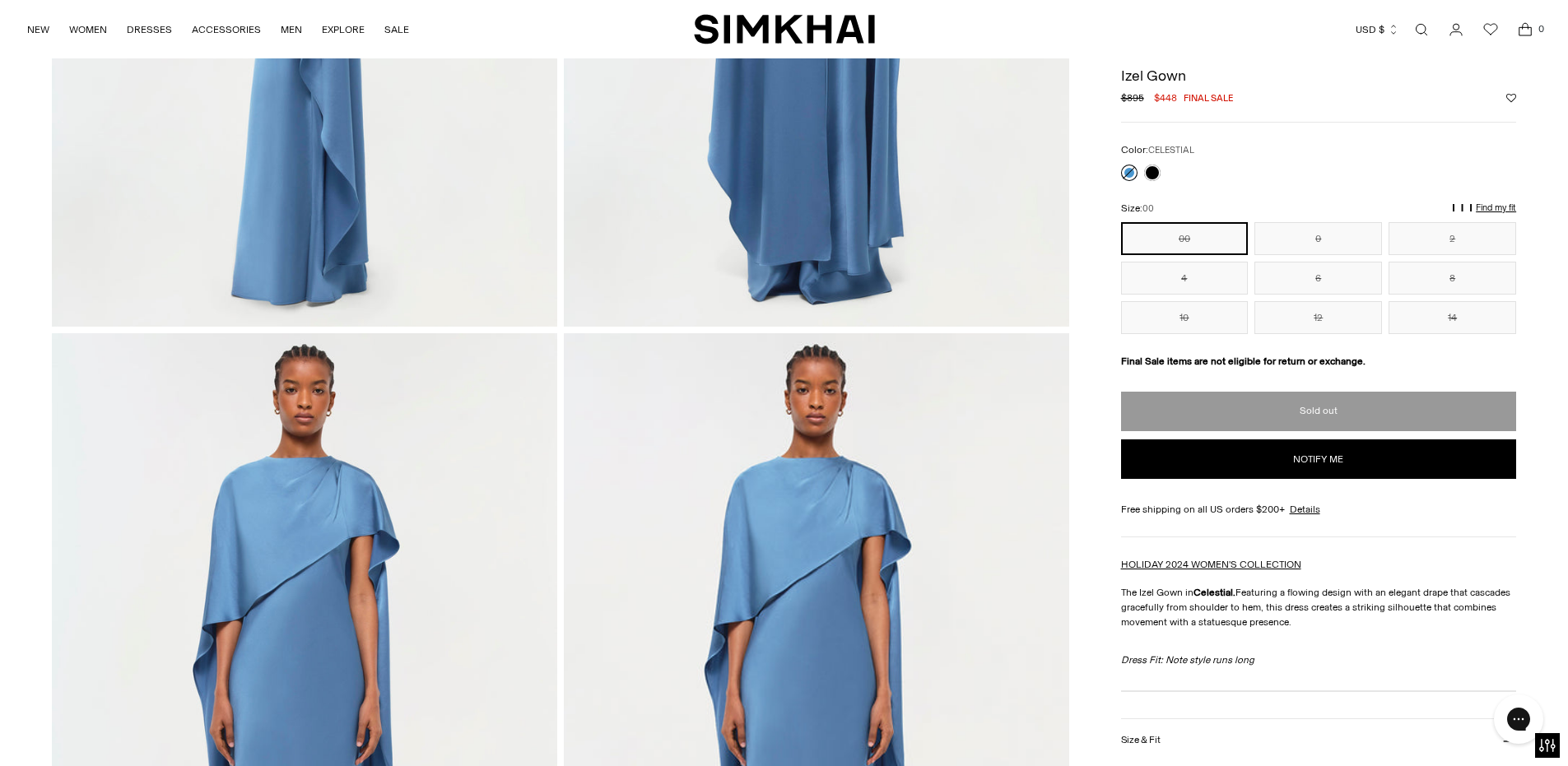
scroll to position [1235, 0]
